Goal: Use online tool/utility: Utilize a website feature to perform a specific function

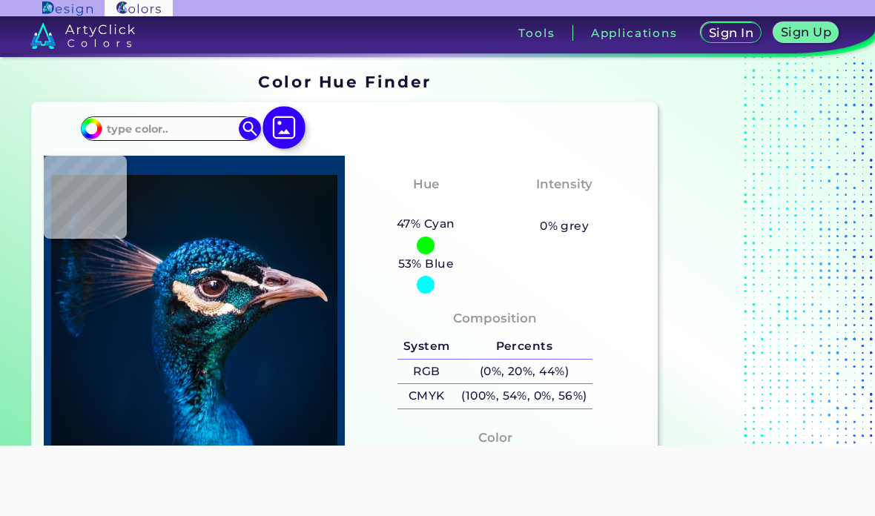
click at [285, 131] on img at bounding box center [284, 127] width 43 height 43
click at [0, 0] on input "file" at bounding box center [0, 0] width 0 height 0
click at [281, 131] on img at bounding box center [284, 127] width 43 height 43
click at [0, 0] on input "file" at bounding box center [0, 0] width 0 height 0
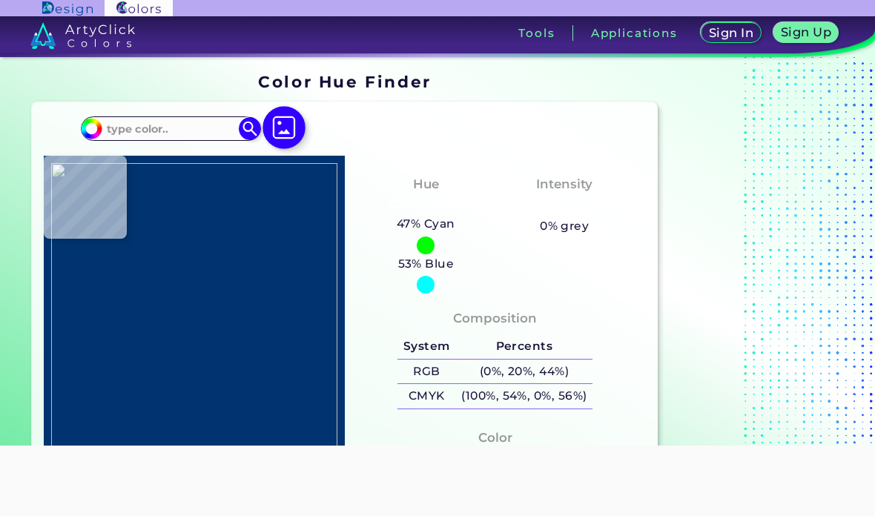
scroll to position [-1, 0]
type input "#9684be"
type input "#9684BE"
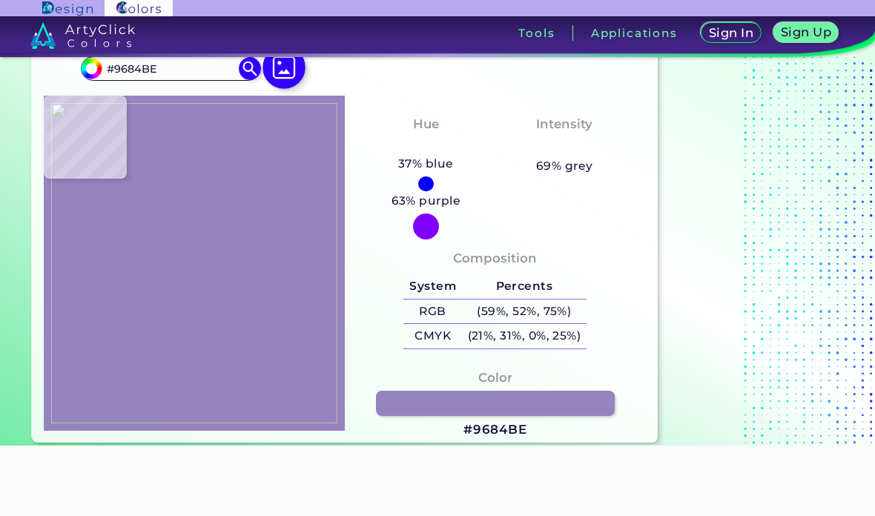
scroll to position [61, 0]
click at [269, 242] on img at bounding box center [194, 262] width 286 height 321
click at [158, 165] on div at bounding box center [194, 263] width 301 height 336
click at [166, 168] on img at bounding box center [194, 262] width 286 height 321
click at [358, 174] on div "Hue Bluish Purple 37% blue 63% purple" at bounding box center [426, 176] width 139 height 139
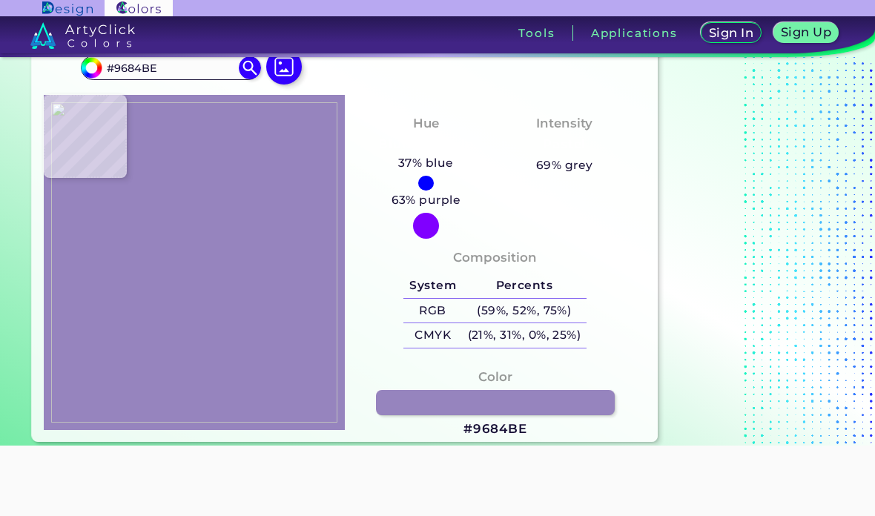
click at [291, 197] on img at bounding box center [194, 262] width 286 height 321
click at [213, 237] on img at bounding box center [194, 262] width 286 height 321
click at [183, 235] on img at bounding box center [194, 262] width 286 height 321
click at [565, 323] on h5 "(59%, 52%, 75%)" at bounding box center [524, 311] width 125 height 24
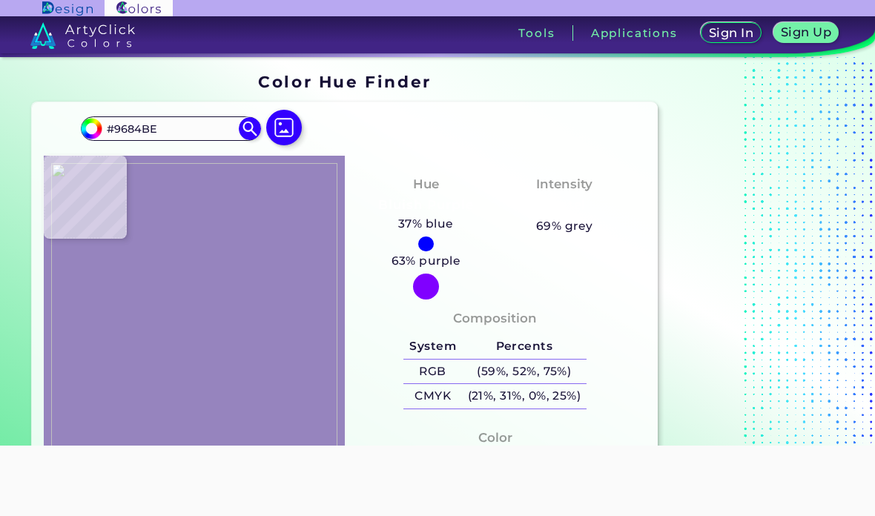
scroll to position [0, 0]
drag, startPoint x: 568, startPoint y: 381, endPoint x: 482, endPoint y: 381, distance: 86.1
click at [482, 381] on h5 "(59%, 52%, 75%)" at bounding box center [524, 372] width 125 height 24
copy h5 "59%, 52%, 75%"
